Goal: Use online tool/utility

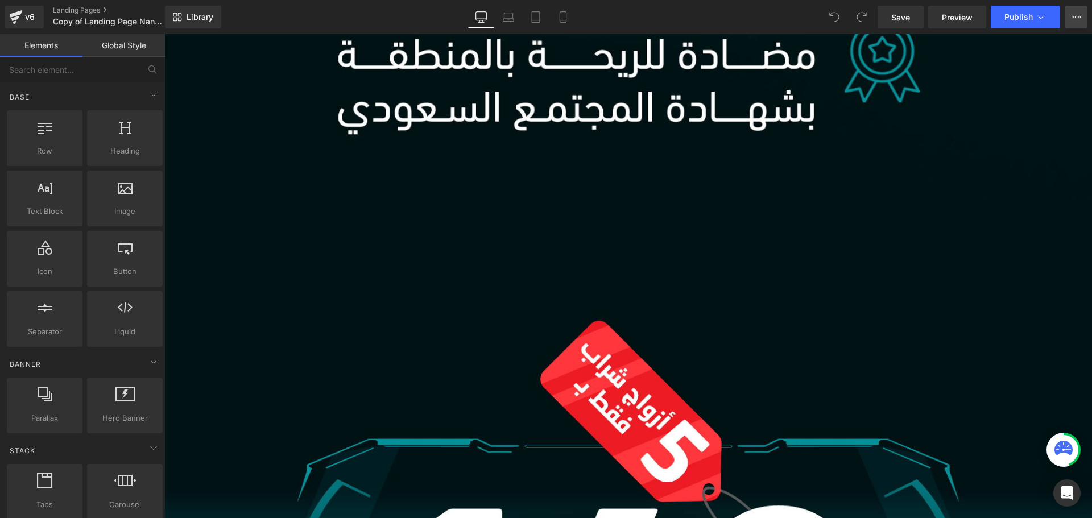
click at [1072, 17] on icon at bounding box center [1073, 17] width 3 height 2
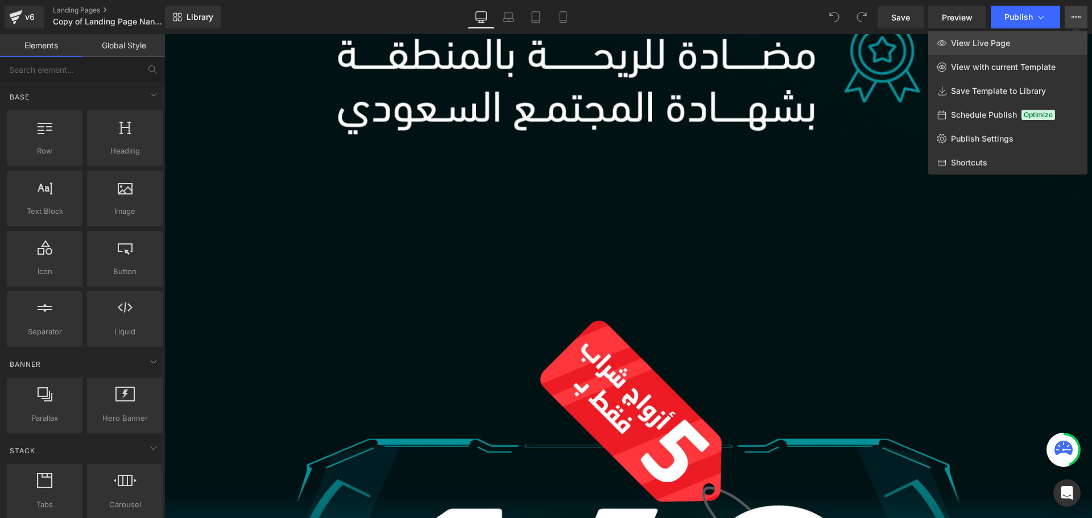
click at [978, 42] on span "View Live Page" at bounding box center [980, 43] width 59 height 10
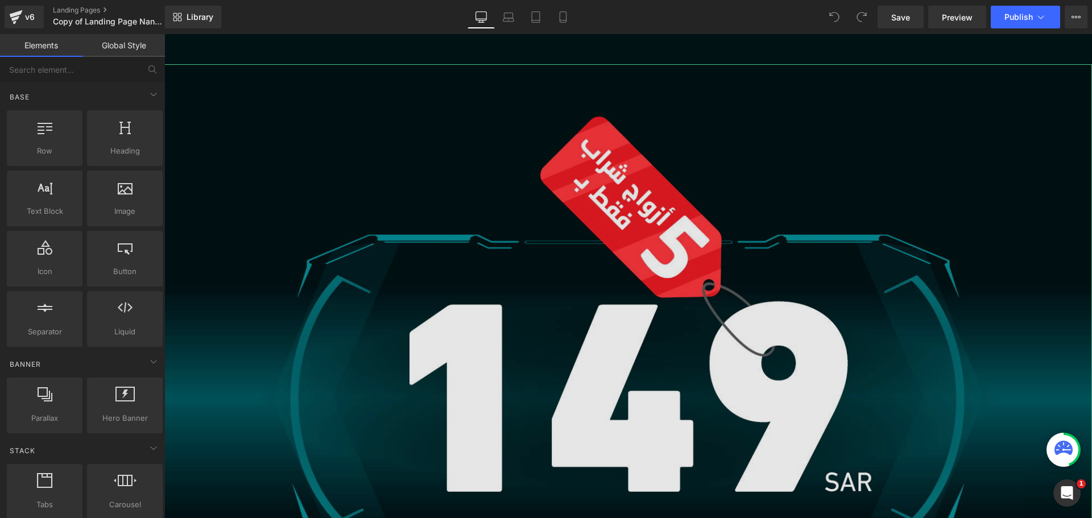
scroll to position [1707, 0]
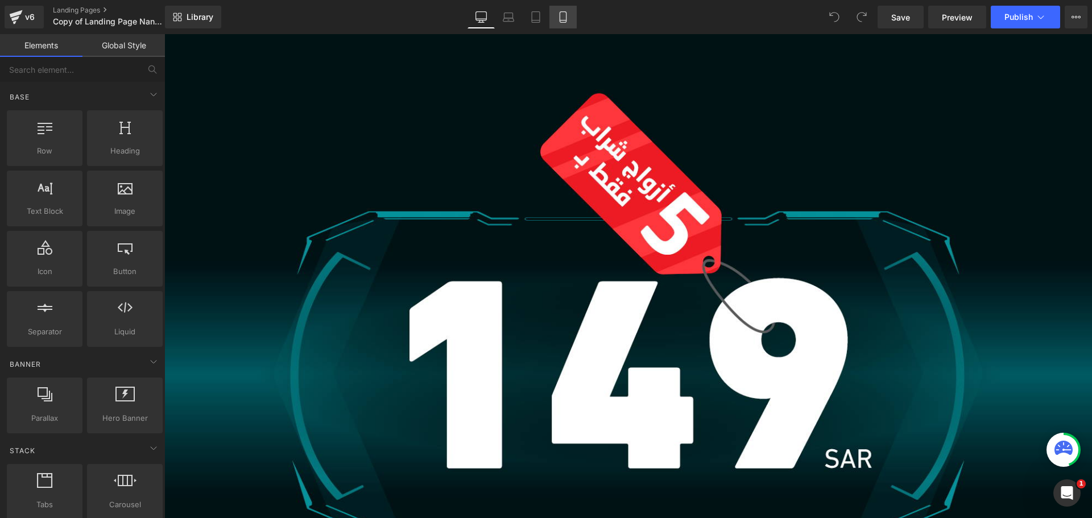
click at [562, 20] on icon at bounding box center [563, 20] width 6 height 0
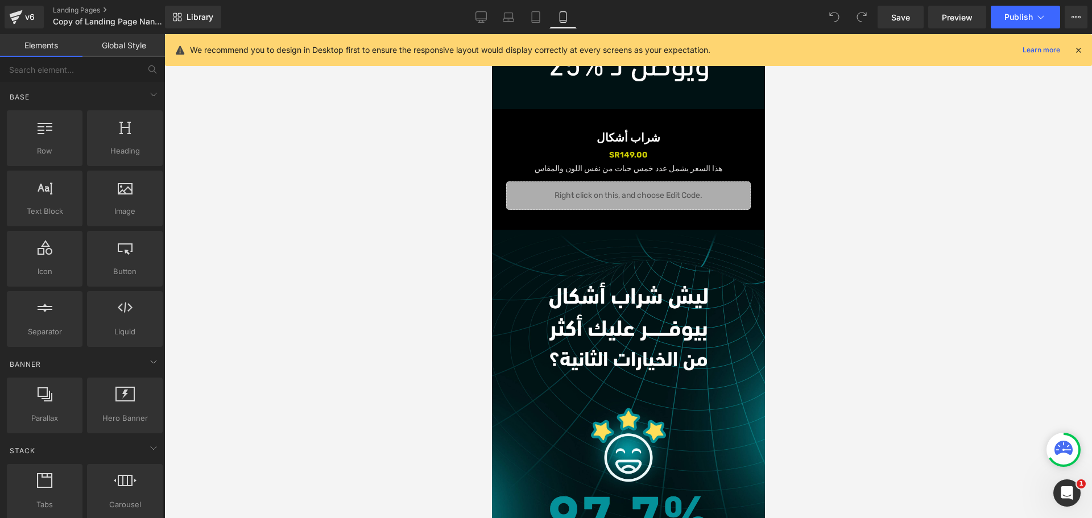
scroll to position [1138, 0]
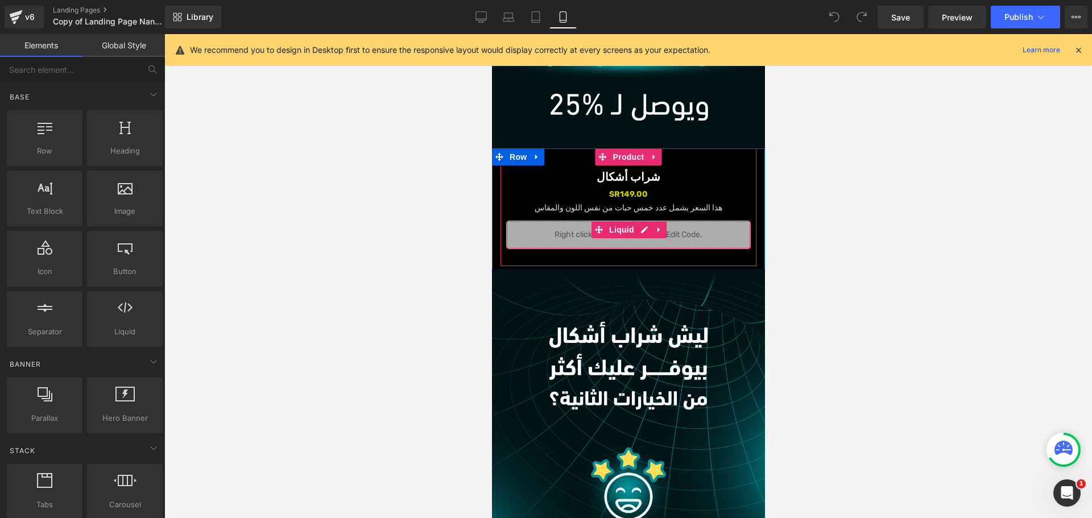
click at [540, 238] on div "Liquid" at bounding box center [628, 235] width 245 height 28
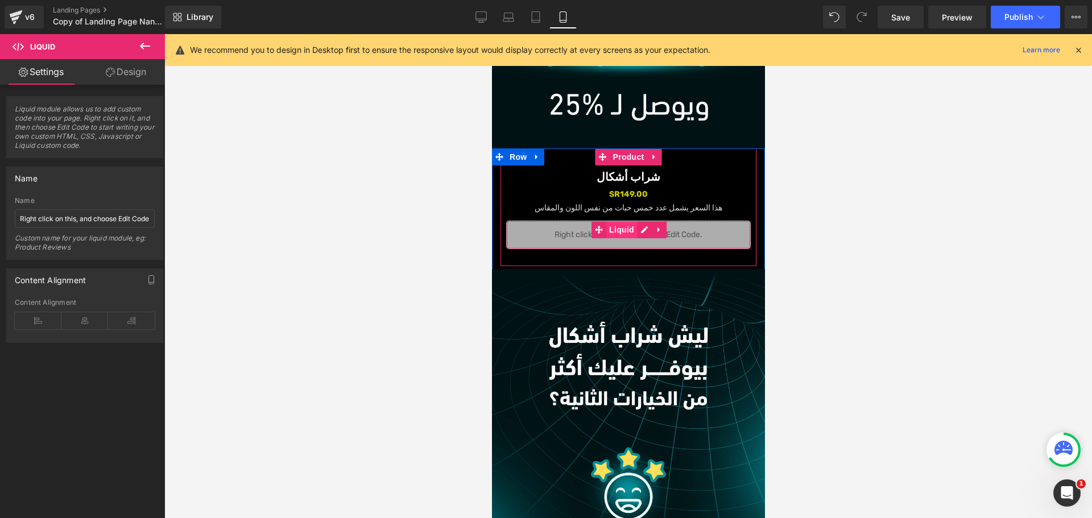
click at [618, 230] on span "Liquid" at bounding box center [621, 229] width 31 height 17
click at [571, 238] on div "Liquid" at bounding box center [628, 235] width 245 height 28
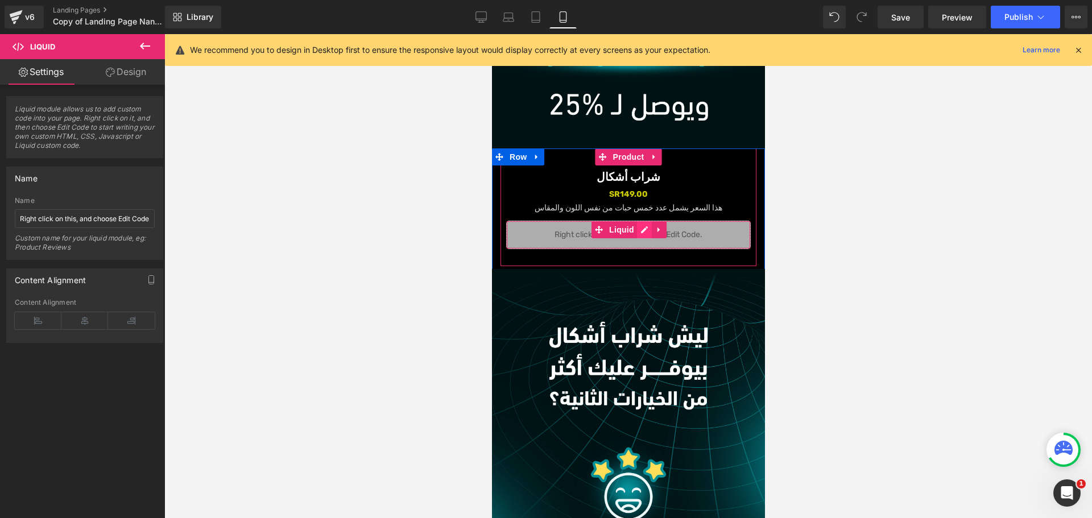
click at [643, 232] on icon at bounding box center [644, 229] width 8 height 9
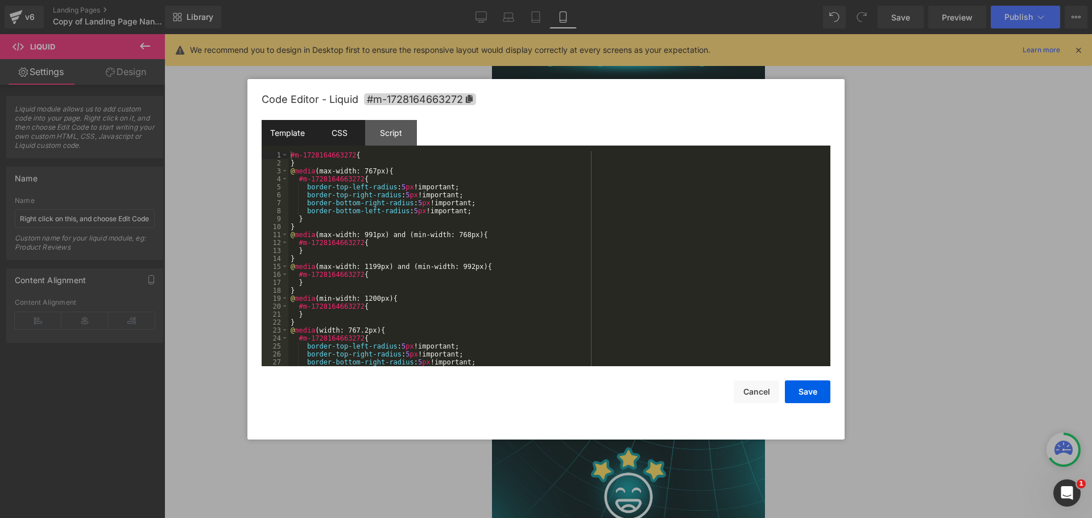
click at [0, 0] on div "Template" at bounding box center [0, 0] width 0 height 0
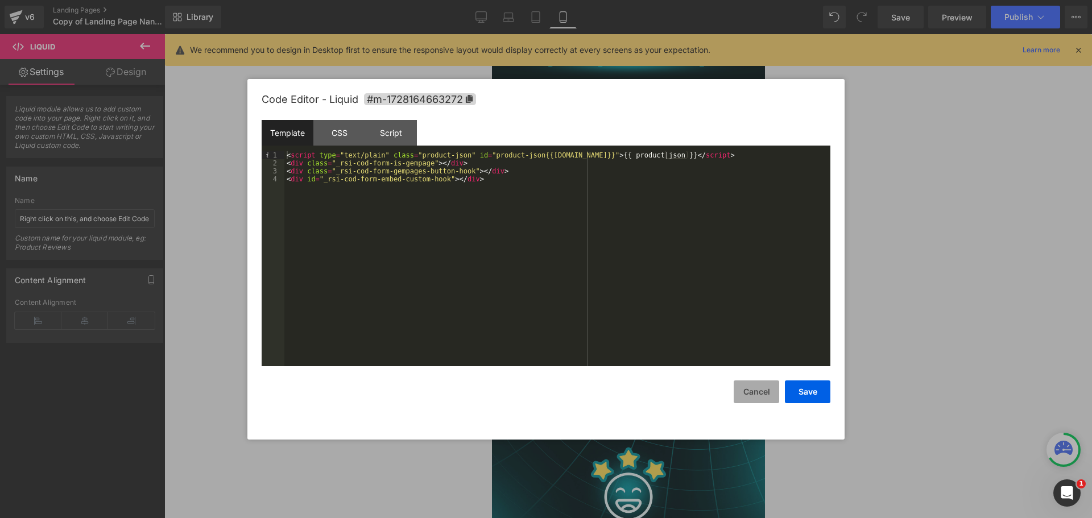
click at [0, 0] on button "Cancel" at bounding box center [0, 0] width 0 height 0
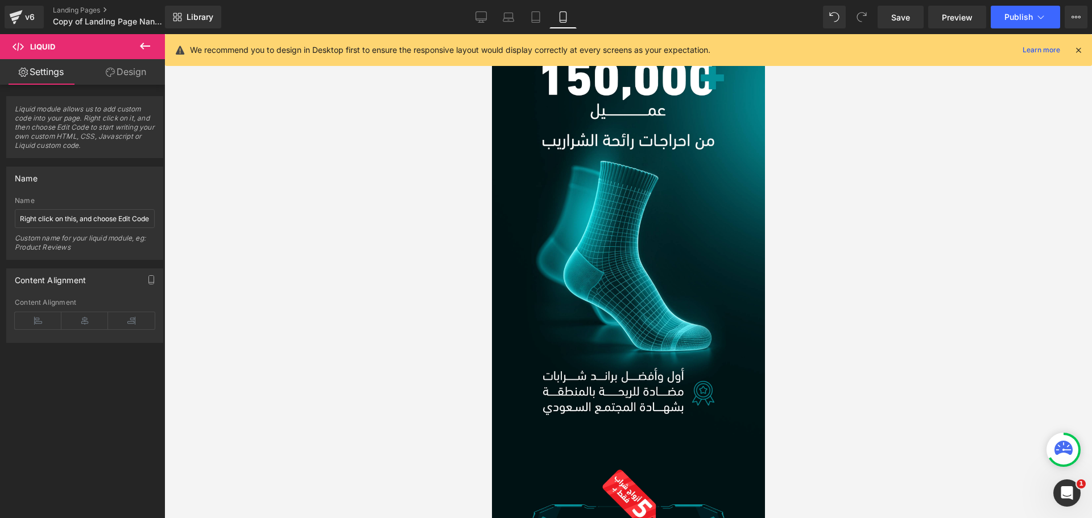
scroll to position [0, 0]
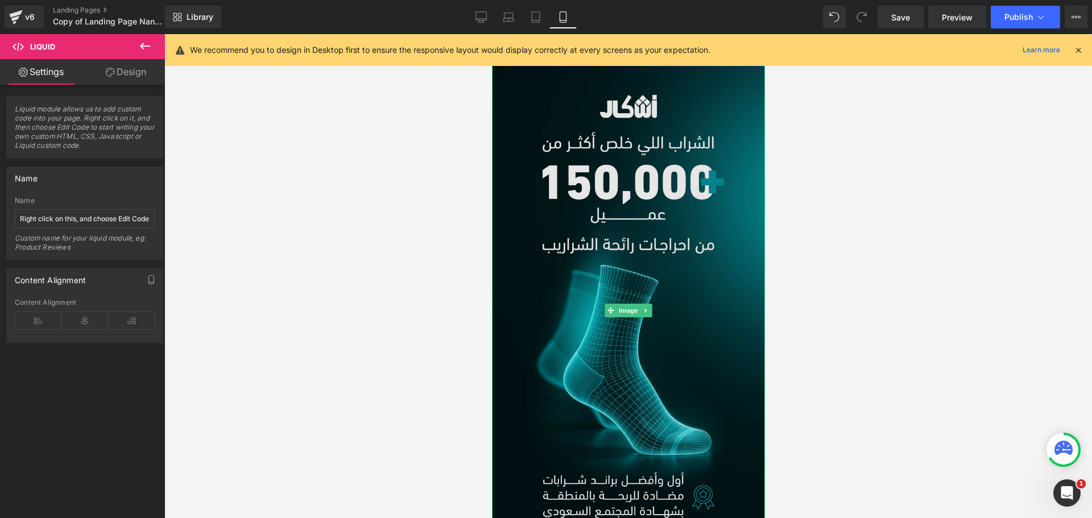
click at [559, 307] on img at bounding box center [627, 311] width 273 height 496
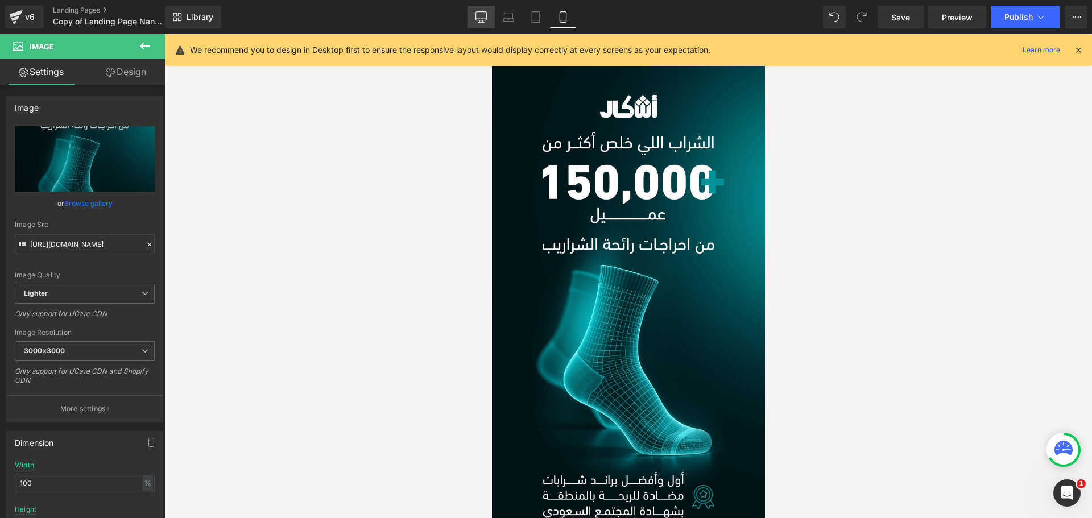
click at [476, 16] on icon at bounding box center [481, 16] width 11 height 9
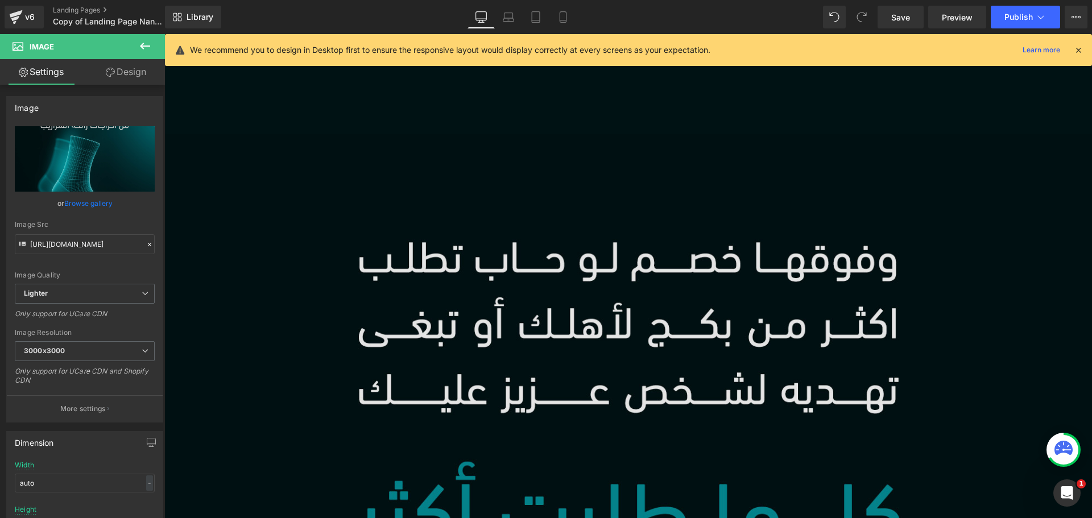
scroll to position [3413, 0]
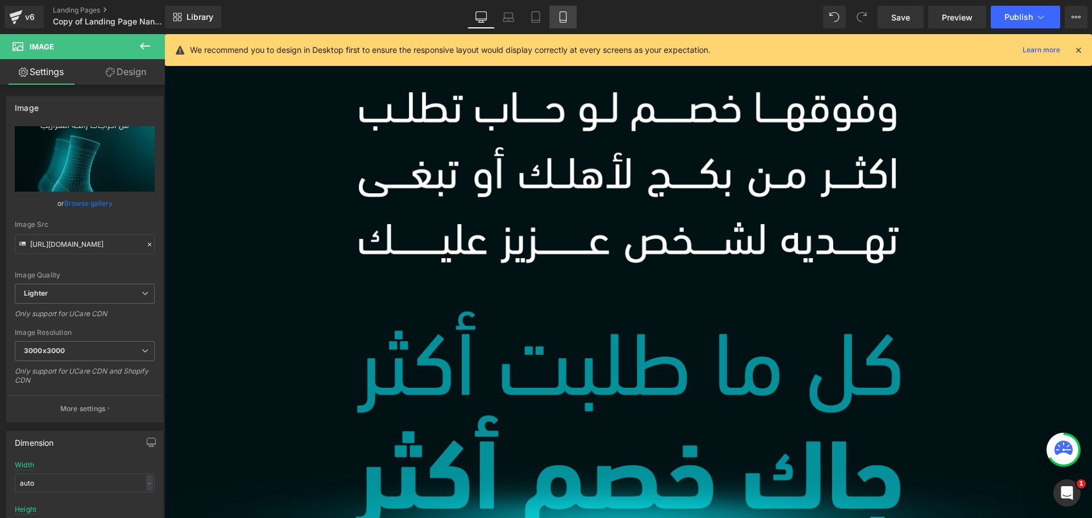
click at [564, 13] on icon at bounding box center [562, 16] width 11 height 11
type input "100"
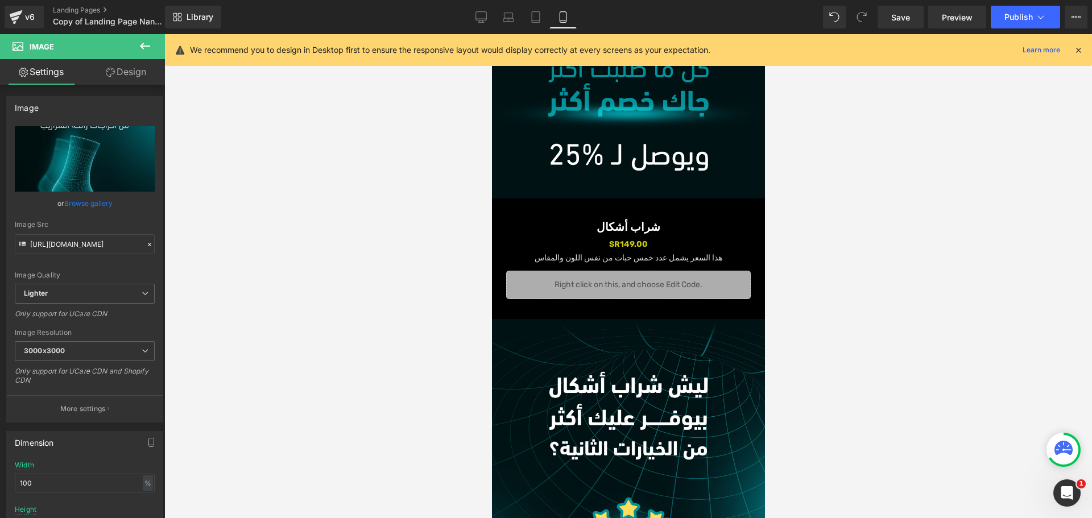
scroll to position [1081, 0]
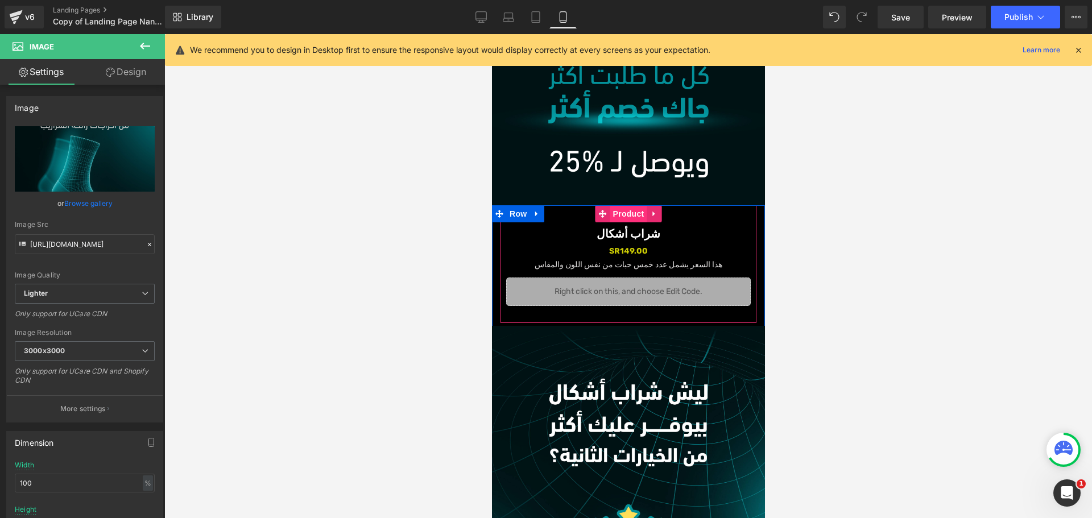
click at [626, 217] on span "Product" at bounding box center [628, 213] width 37 height 17
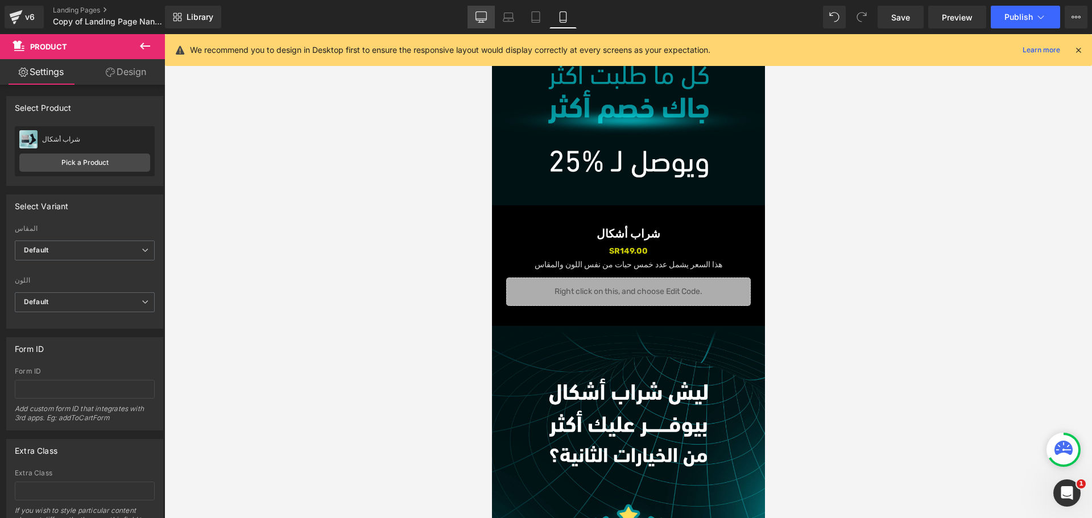
click at [484, 14] on icon at bounding box center [481, 16] width 11 height 11
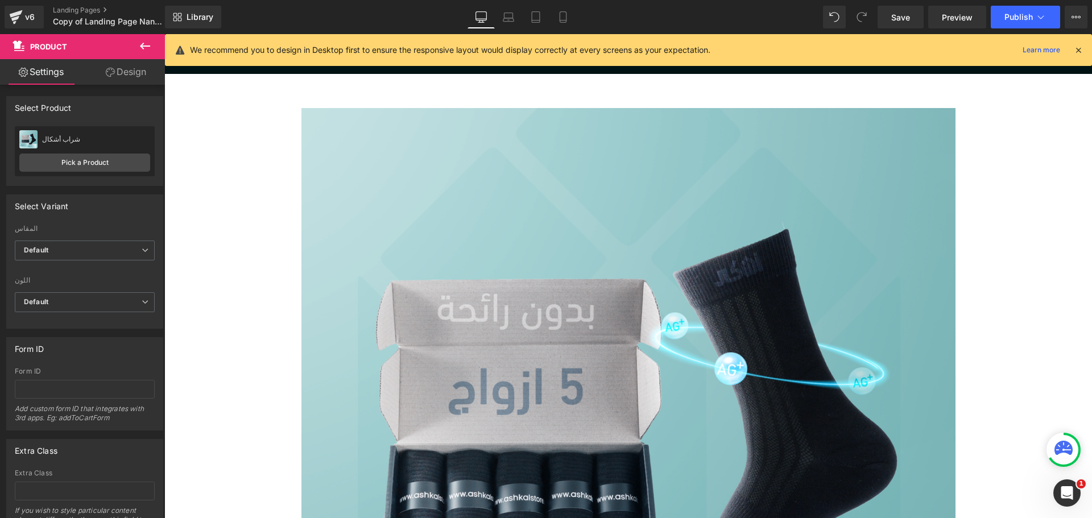
scroll to position [4146, 0]
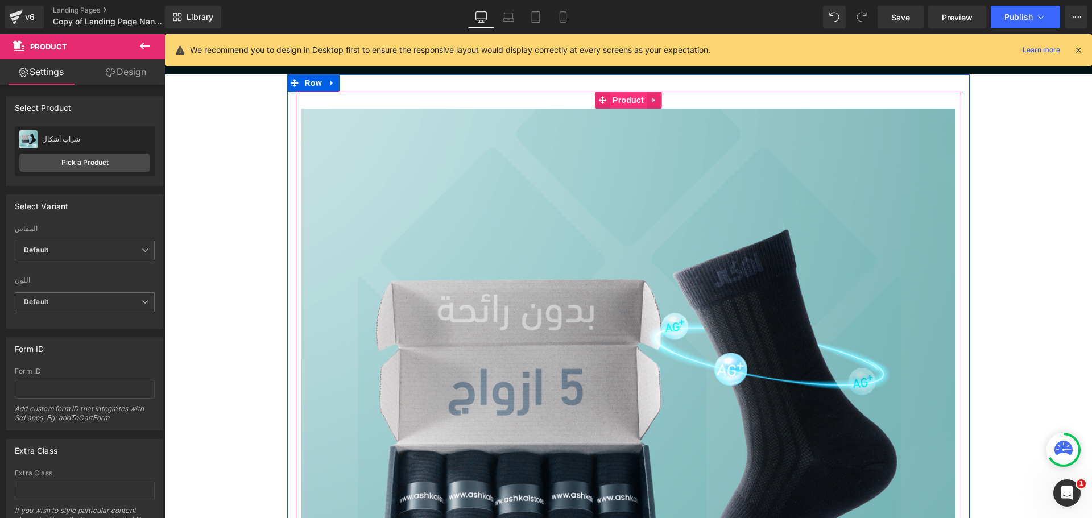
click at [625, 97] on span "Product" at bounding box center [628, 100] width 37 height 17
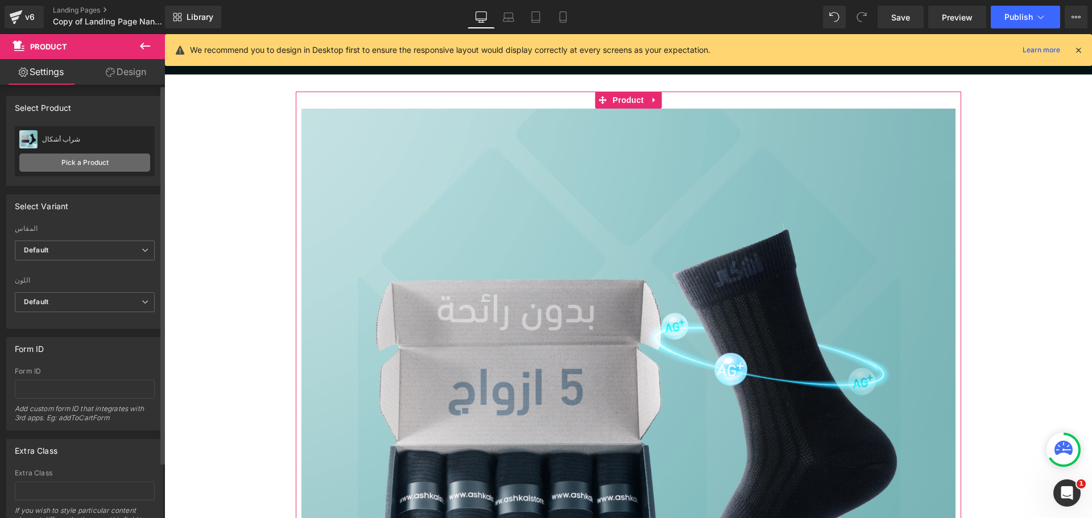
click at [70, 162] on link "Pick a Product" at bounding box center [84, 163] width 131 height 18
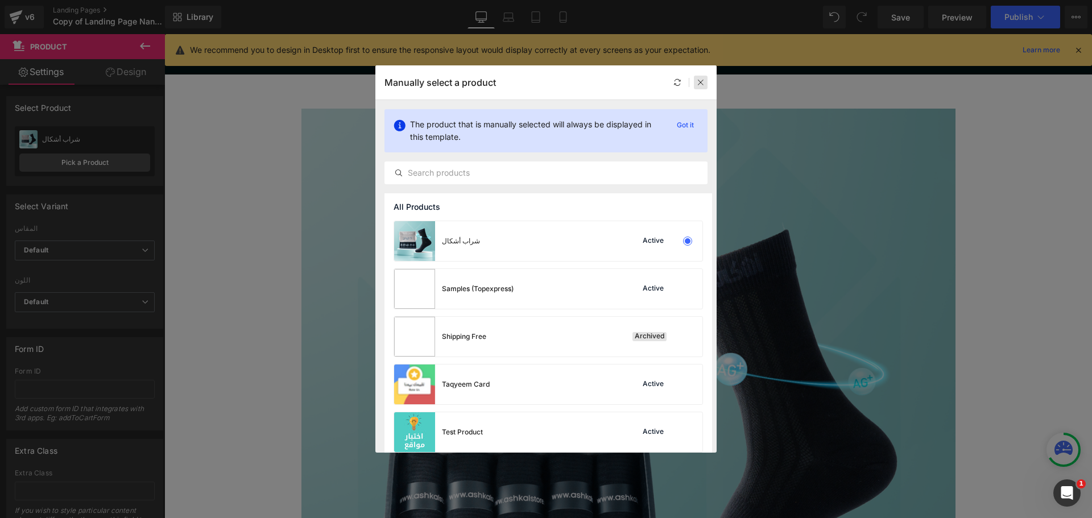
click at [705, 83] on div at bounding box center [701, 83] width 14 height 14
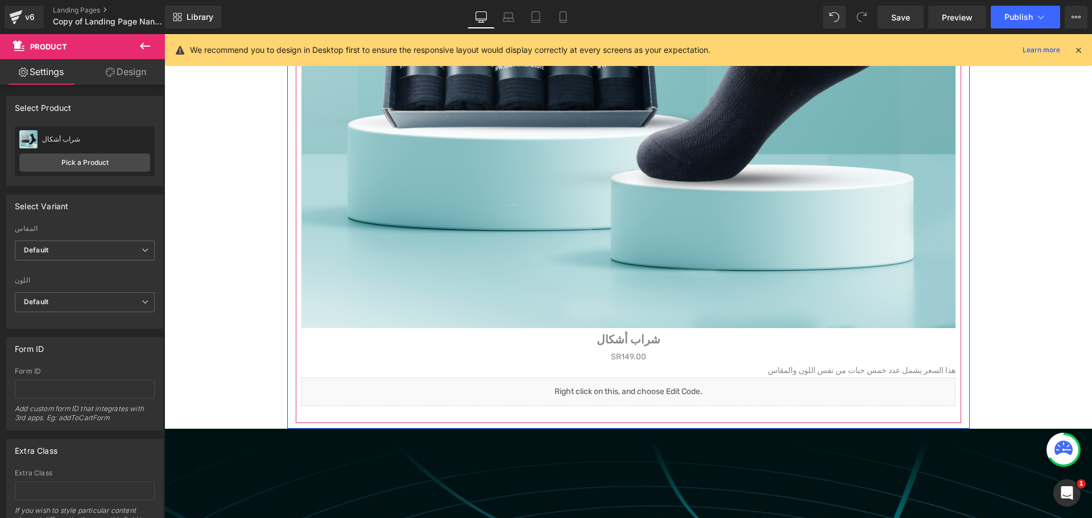
scroll to position [4602, 0]
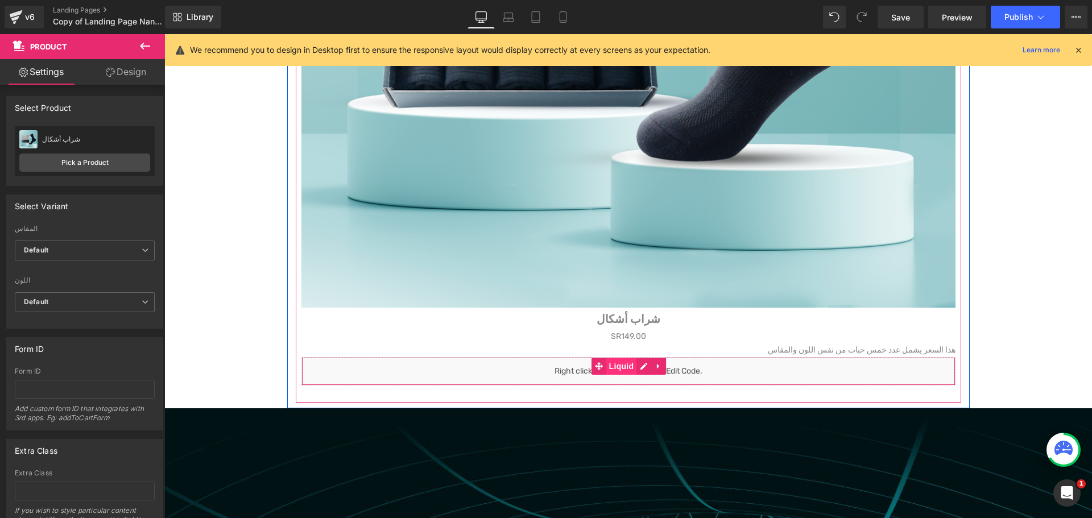
click at [613, 371] on span "Liquid" at bounding box center [621, 366] width 31 height 17
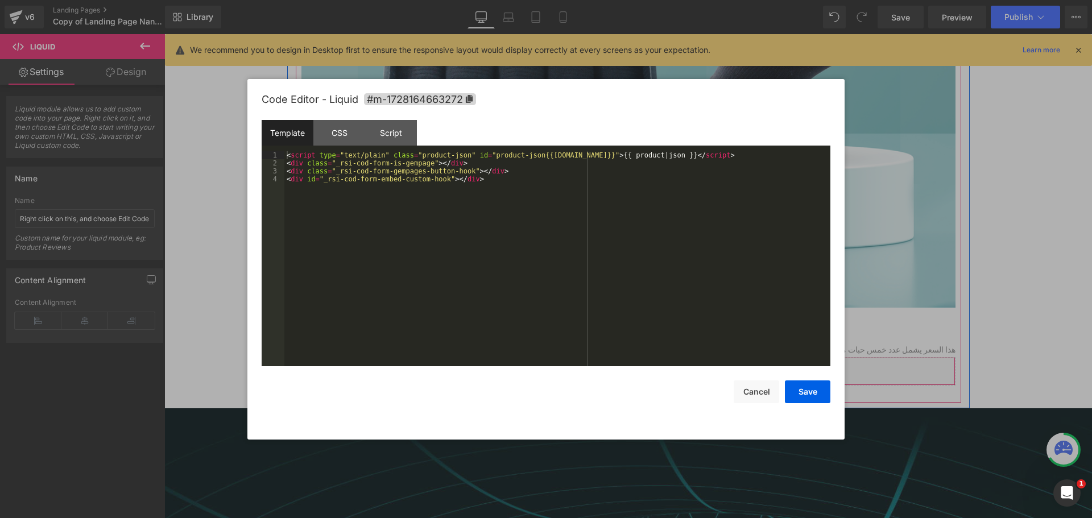
click at [642, 370] on link at bounding box center [644, 366] width 15 height 17
click at [330, 138] on div "CSS" at bounding box center [339, 133] width 52 height 26
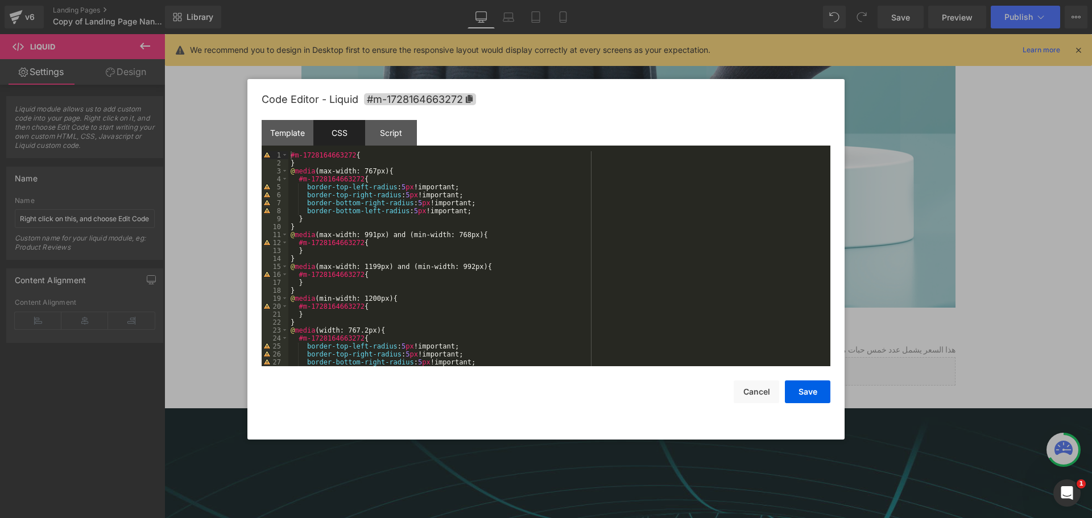
scroll to position [32, 0]
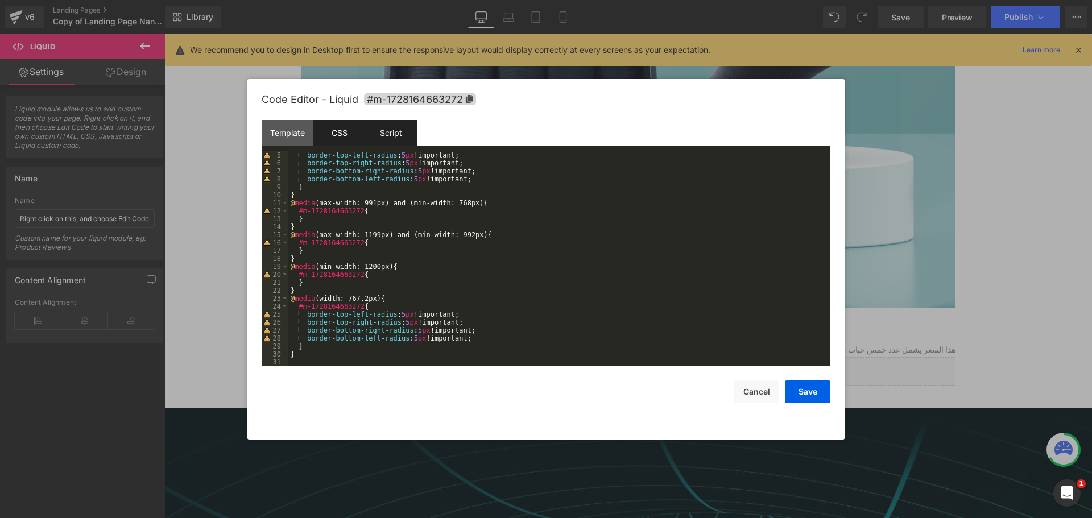
click at [383, 128] on div "Script" at bounding box center [391, 133] width 52 height 26
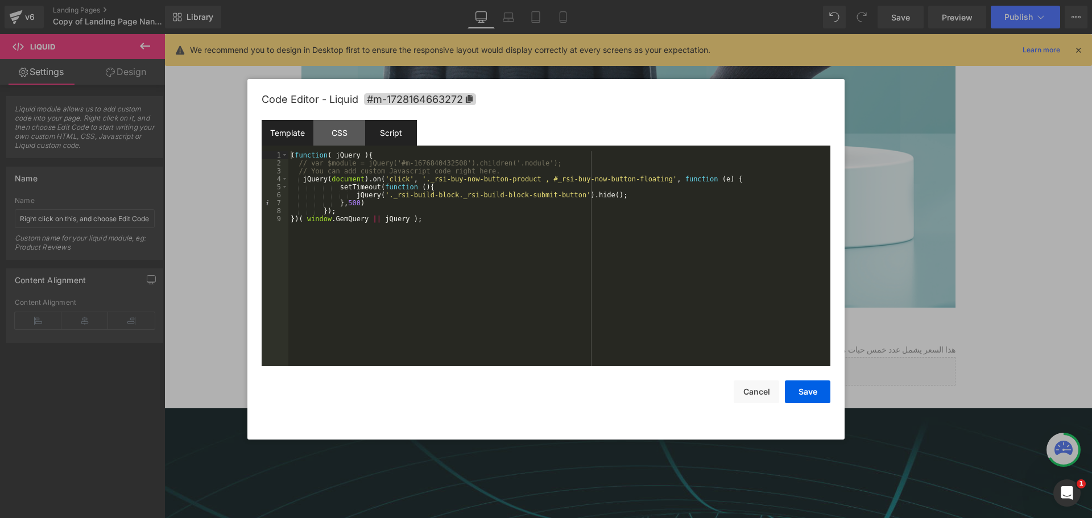
click at [289, 133] on div "Template" at bounding box center [288, 133] width 52 height 26
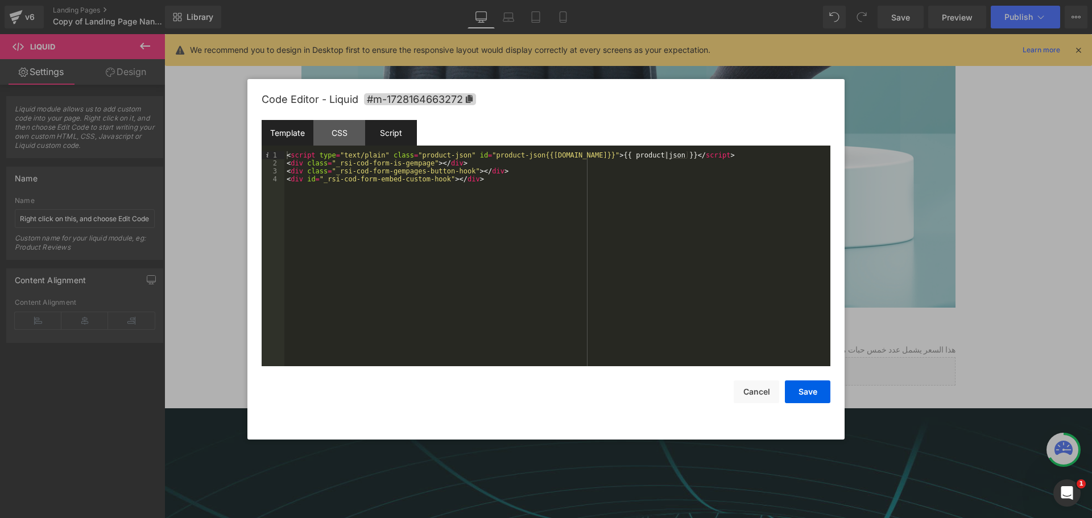
click at [373, 137] on div "Script" at bounding box center [391, 133] width 52 height 26
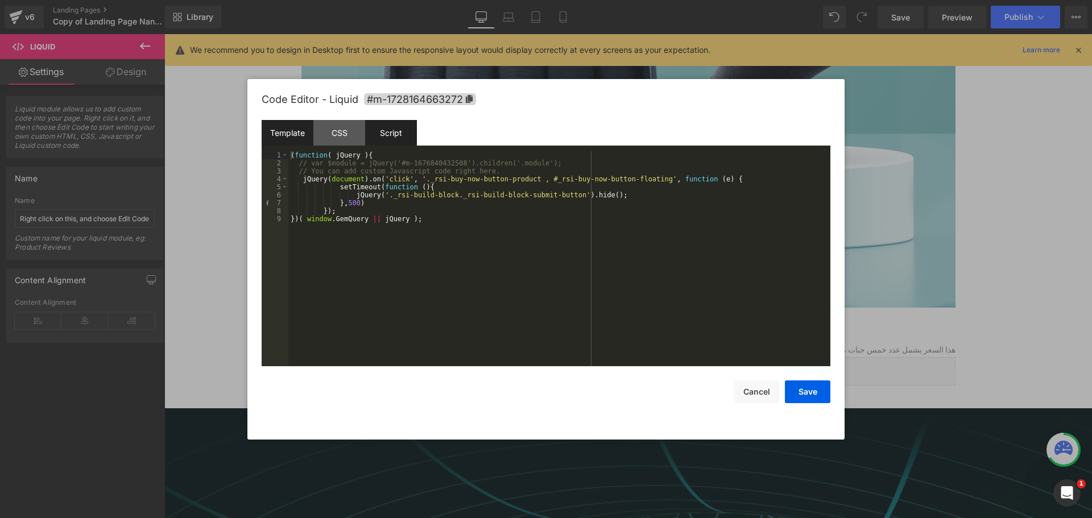
click at [292, 134] on div "Template" at bounding box center [288, 133] width 52 height 26
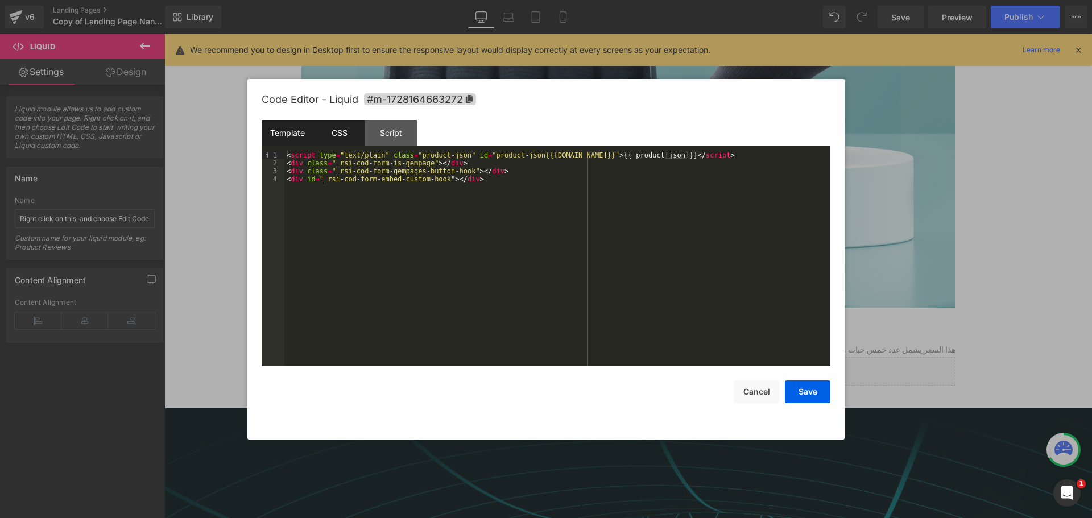
click at [351, 135] on div "CSS" at bounding box center [339, 133] width 52 height 26
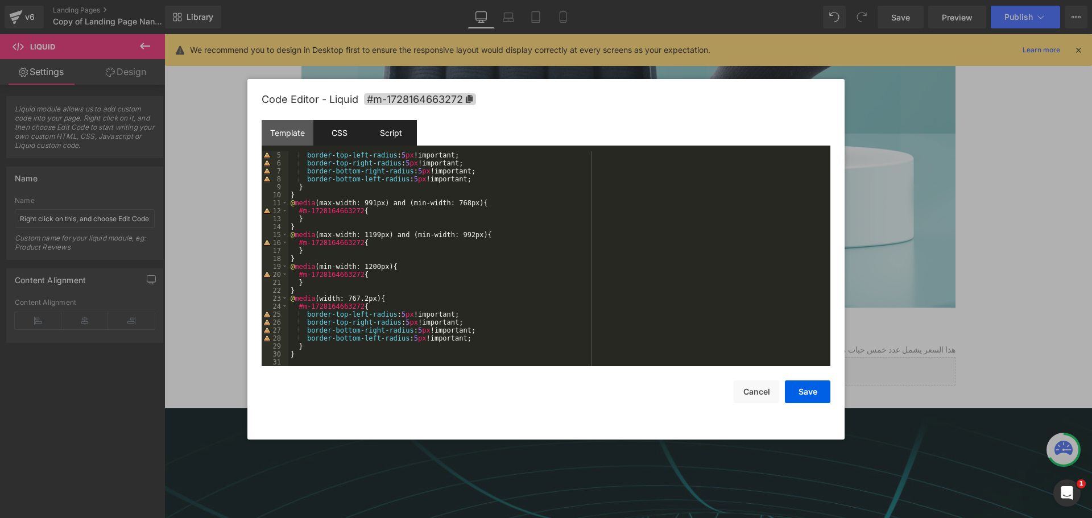
click at [393, 131] on div "Script" at bounding box center [391, 133] width 52 height 26
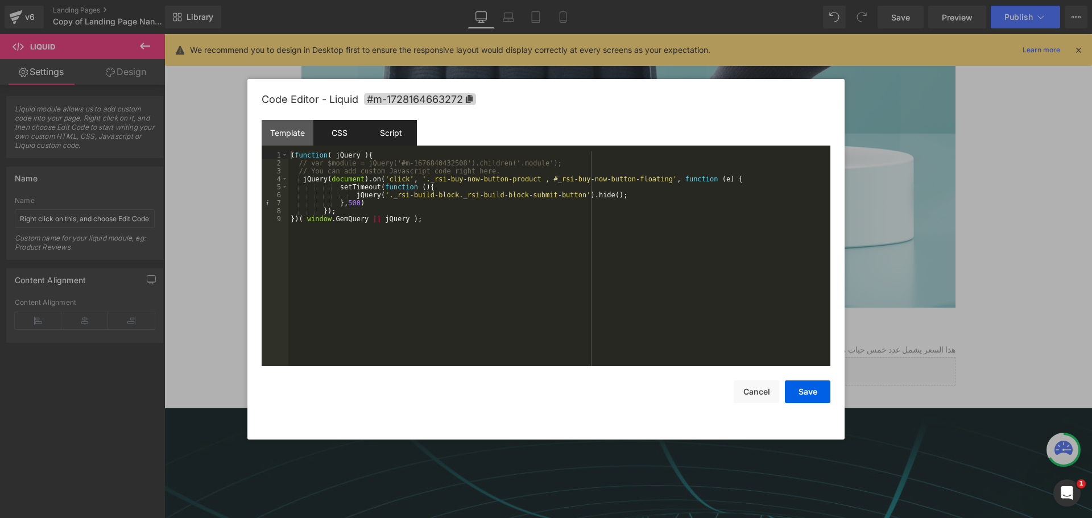
click at [340, 132] on div "CSS" at bounding box center [339, 133] width 52 height 26
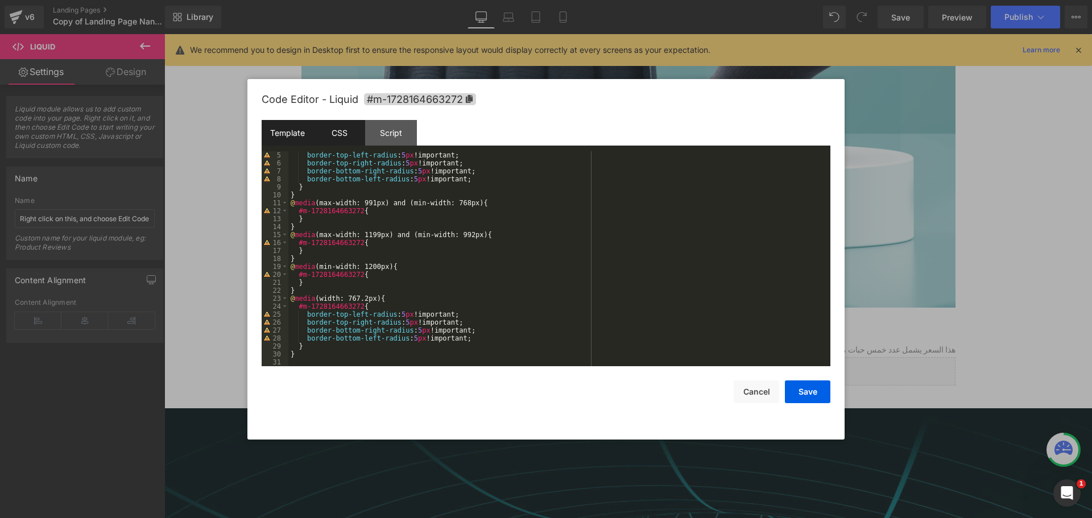
click at [294, 138] on div "Template" at bounding box center [288, 133] width 52 height 26
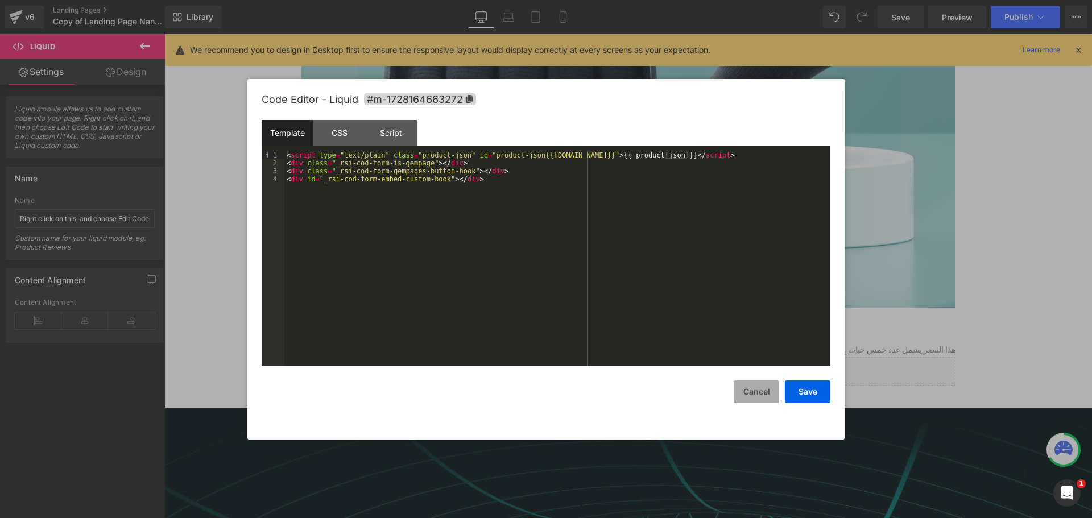
click at [751, 389] on button "Cancel" at bounding box center [757, 392] width 46 height 23
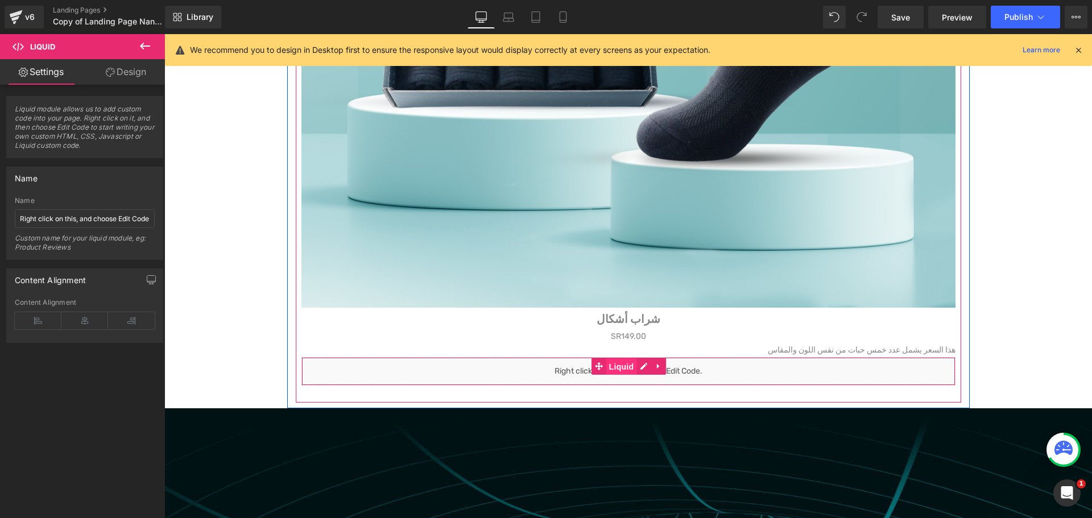
click at [618, 369] on span "Liquid" at bounding box center [621, 366] width 31 height 17
click at [660, 370] on icon at bounding box center [659, 366] width 8 height 9
click at [600, 370] on link "Liquid" at bounding box center [615, 366] width 46 height 17
click at [619, 370] on span "Liquid" at bounding box center [621, 366] width 31 height 17
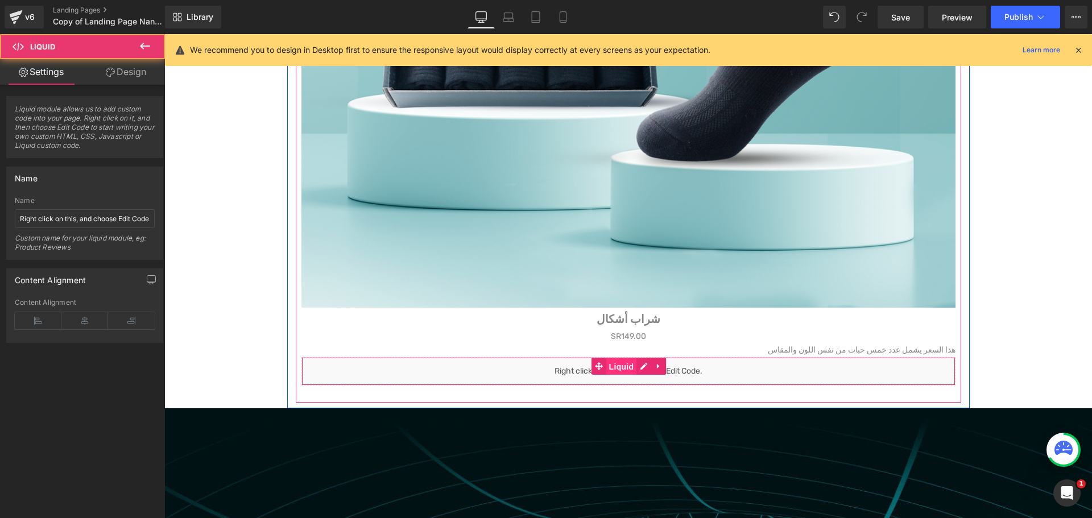
click at [619, 370] on span "Liquid" at bounding box center [621, 366] width 31 height 17
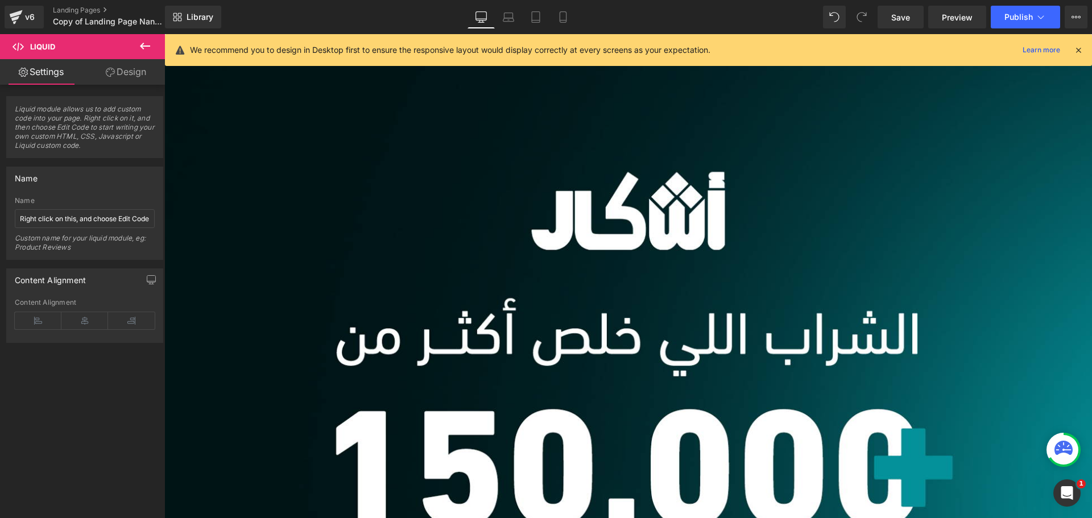
scroll to position [0, 0]
